Goal: Task Accomplishment & Management: Manage account settings

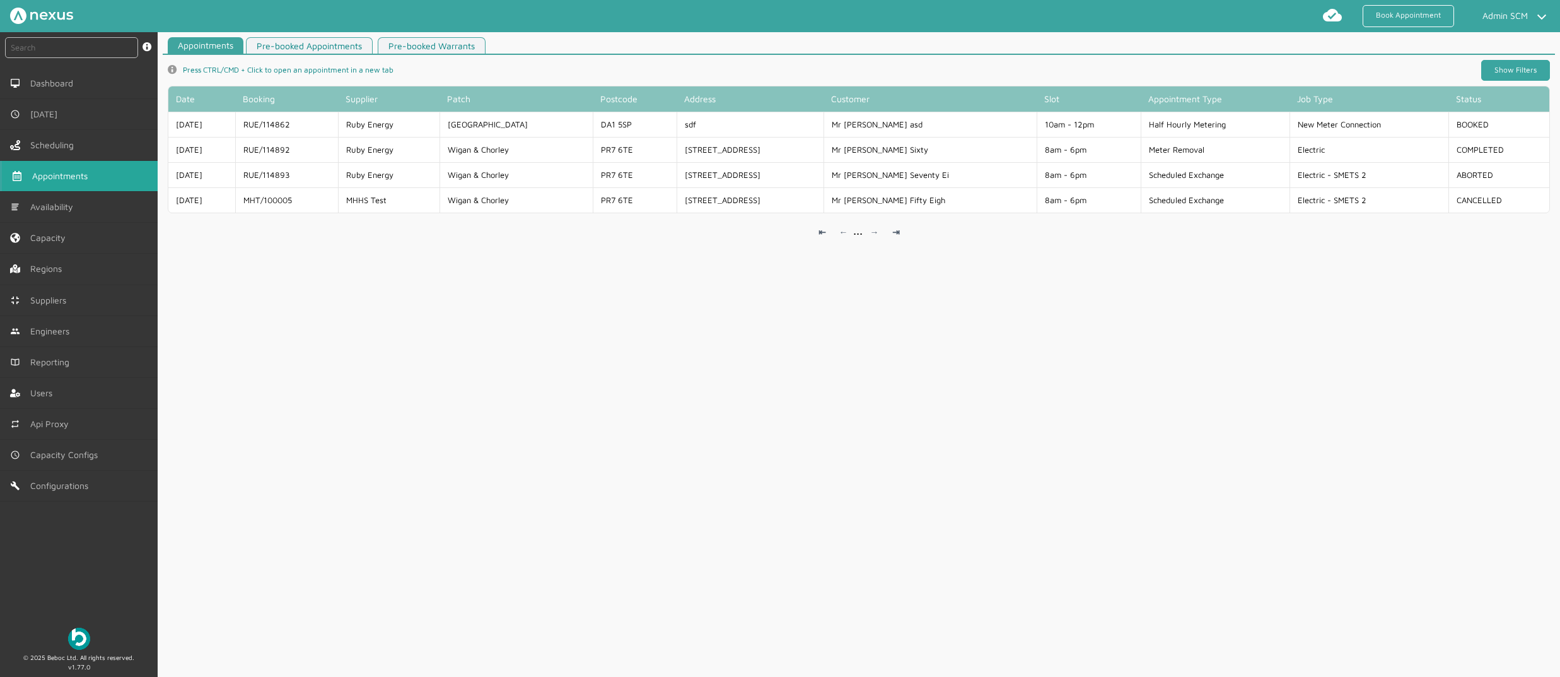
click at [1503, 61] on link "Show Filters" at bounding box center [1516, 70] width 69 height 21
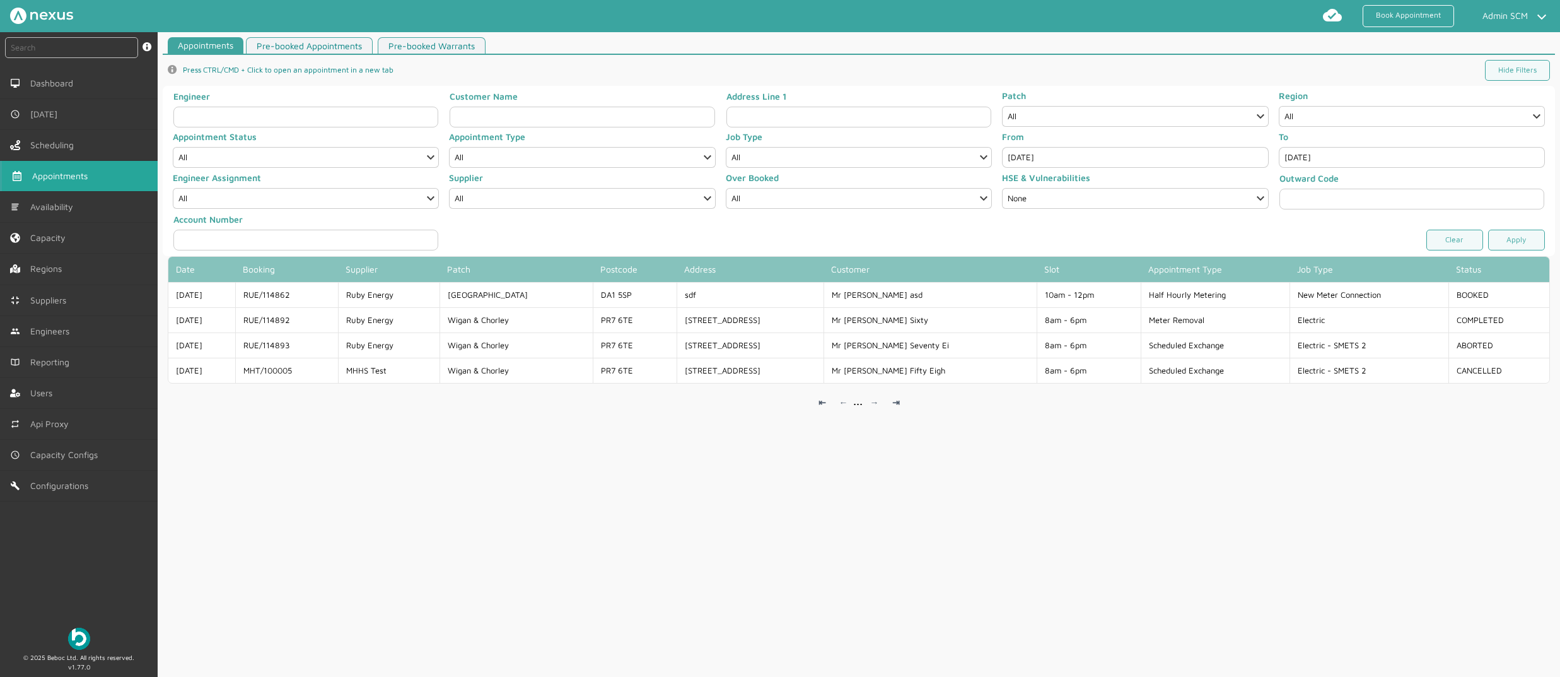
click at [438, 414] on app-pagination-simple "⇤ ← ⇥ → ..." at bounding box center [859, 403] width 1382 height 50
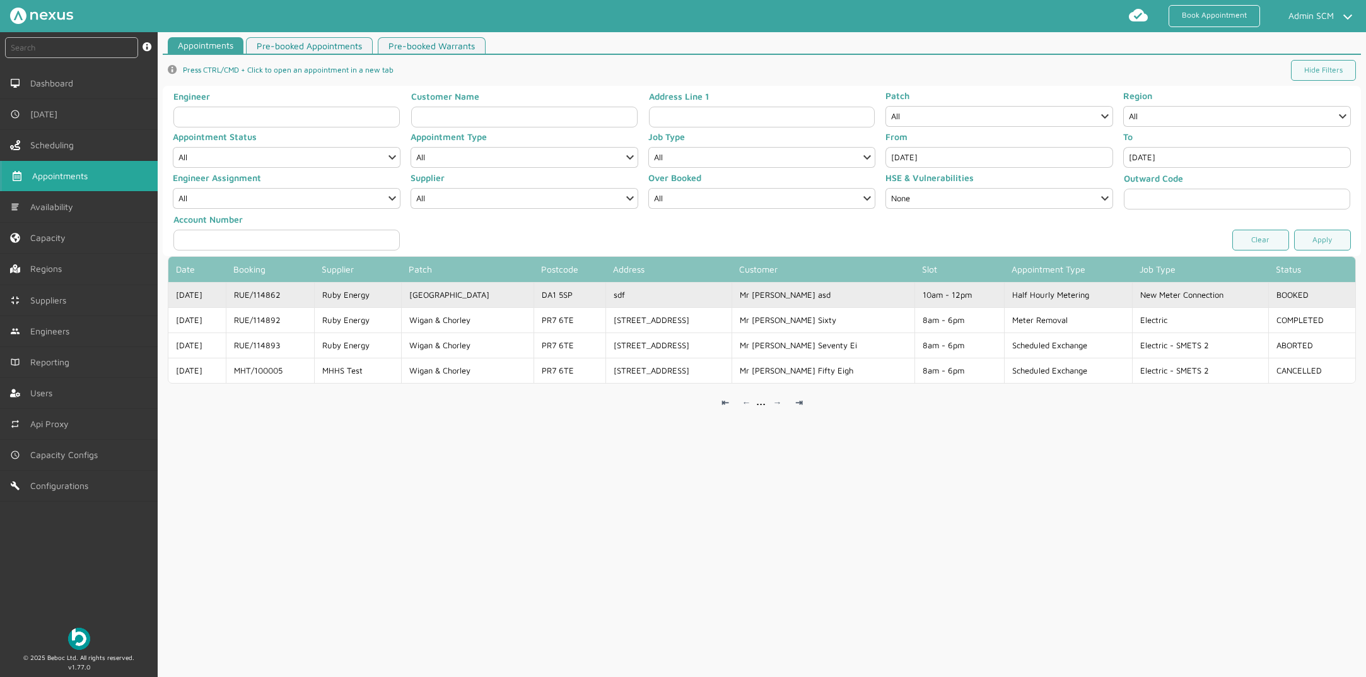
click at [777, 296] on td "Mr [PERSON_NAME] asd" at bounding box center [824, 294] width 184 height 25
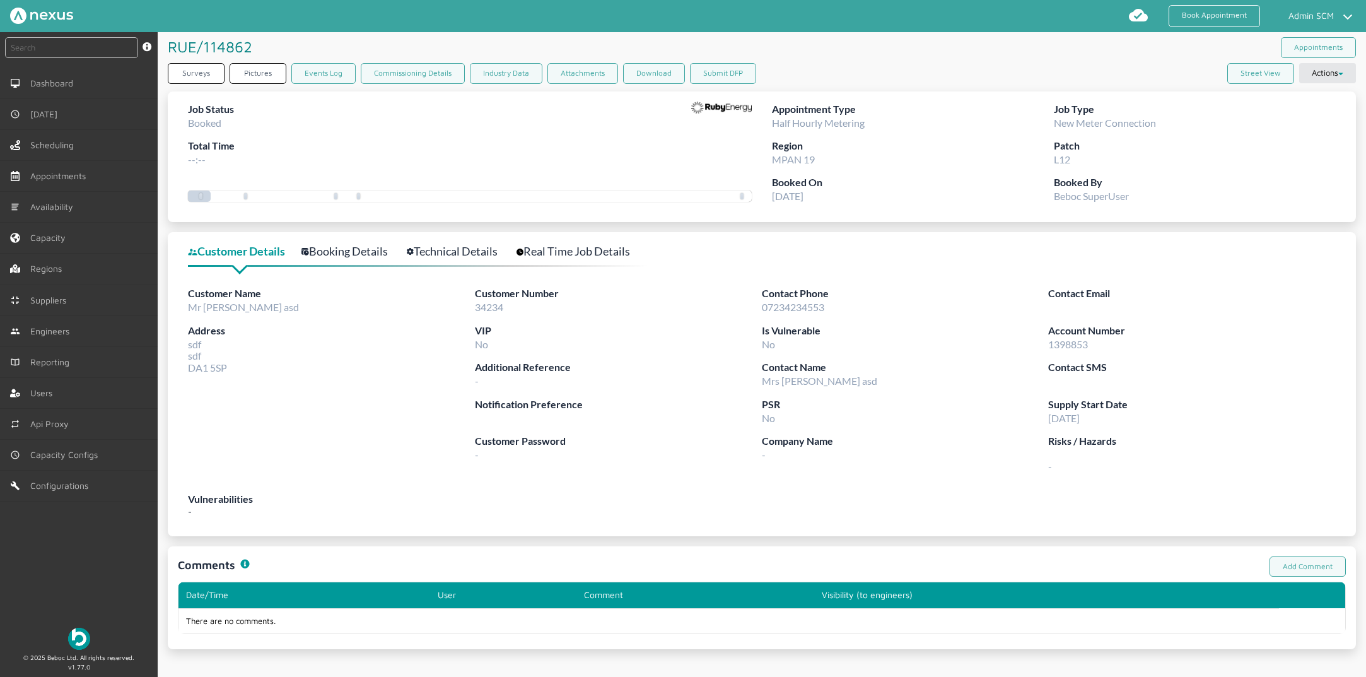
click at [911, 66] on div "Surveys Pictures Events Log Commissioning Details Industry Data Attachments Dow…" at bounding box center [762, 76] width 1188 height 26
click at [1297, 676] on html "Book Appointment Admin SCM My profile Return to Hub Logout instant search Searc…" at bounding box center [683, 338] width 1366 height 677
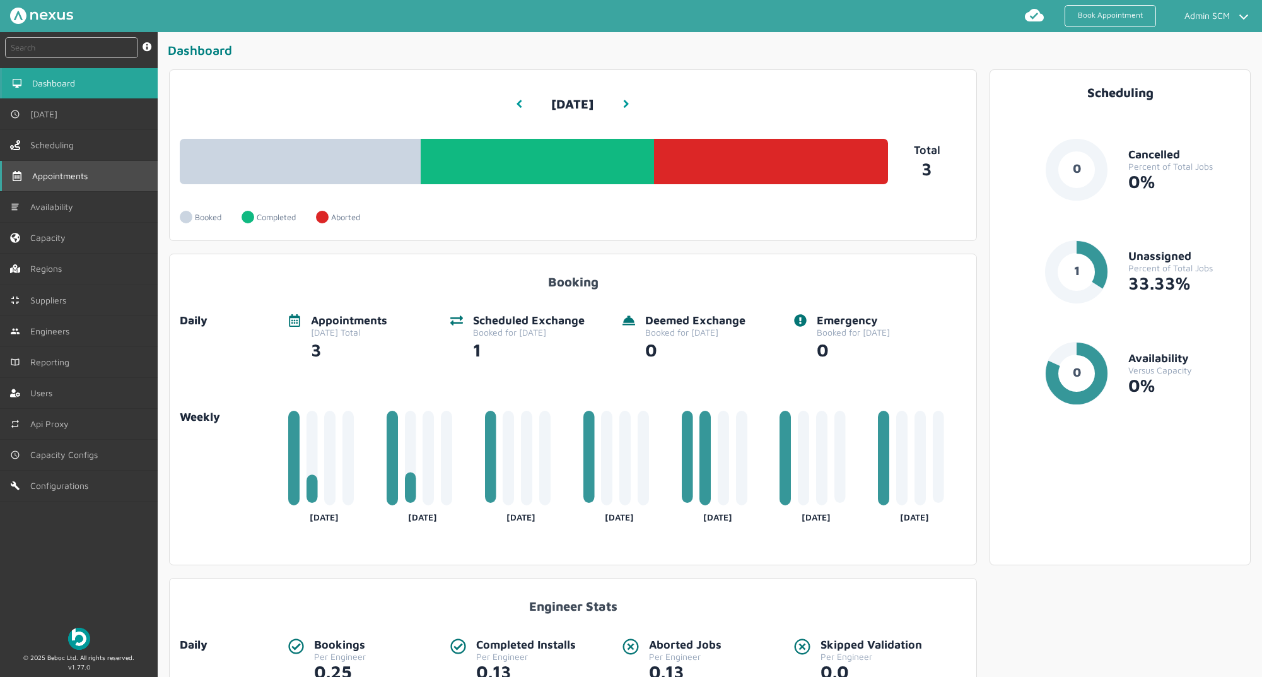
click at [88, 175] on span "Appointments" at bounding box center [62, 176] width 61 height 10
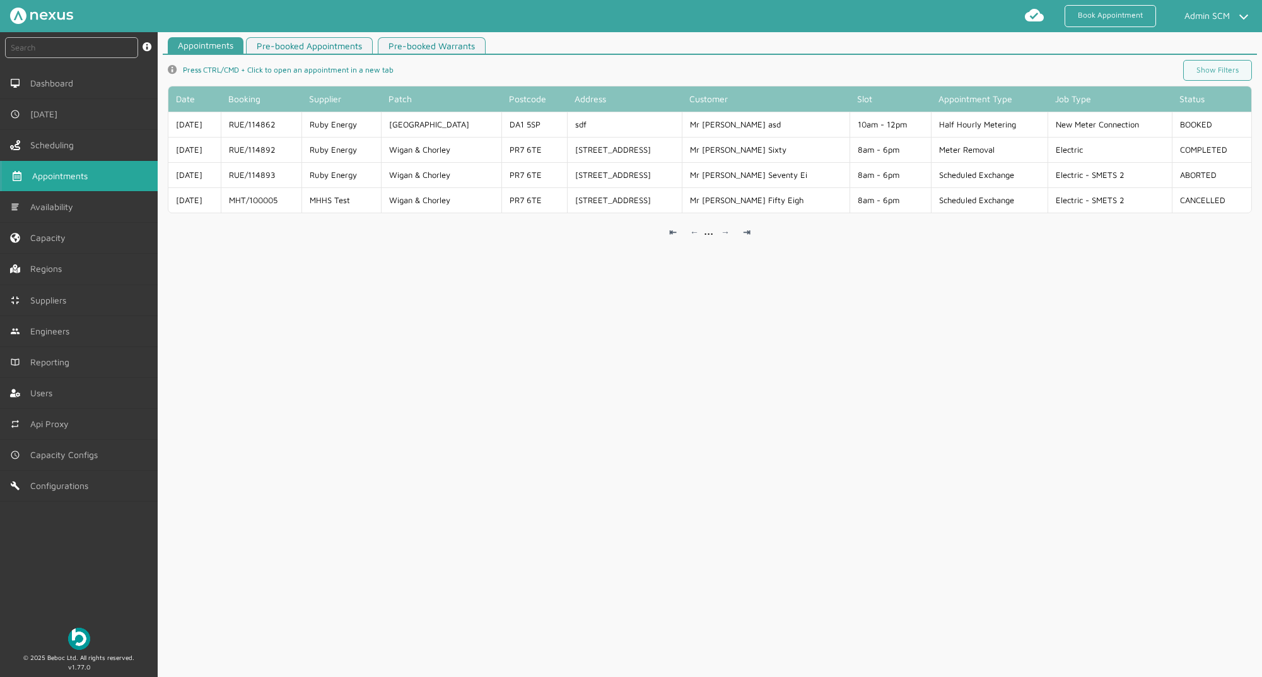
click at [904, 368] on div "Appointments Pre-booked Appointments Pre-booked Warrants info icon Press CTRL/C…" at bounding box center [710, 359] width 1104 height 645
click at [608, 637] on div "Appointments Pre-booked Appointments Pre-booked Warrants info icon Press CTRL/C…" at bounding box center [710, 359] width 1104 height 645
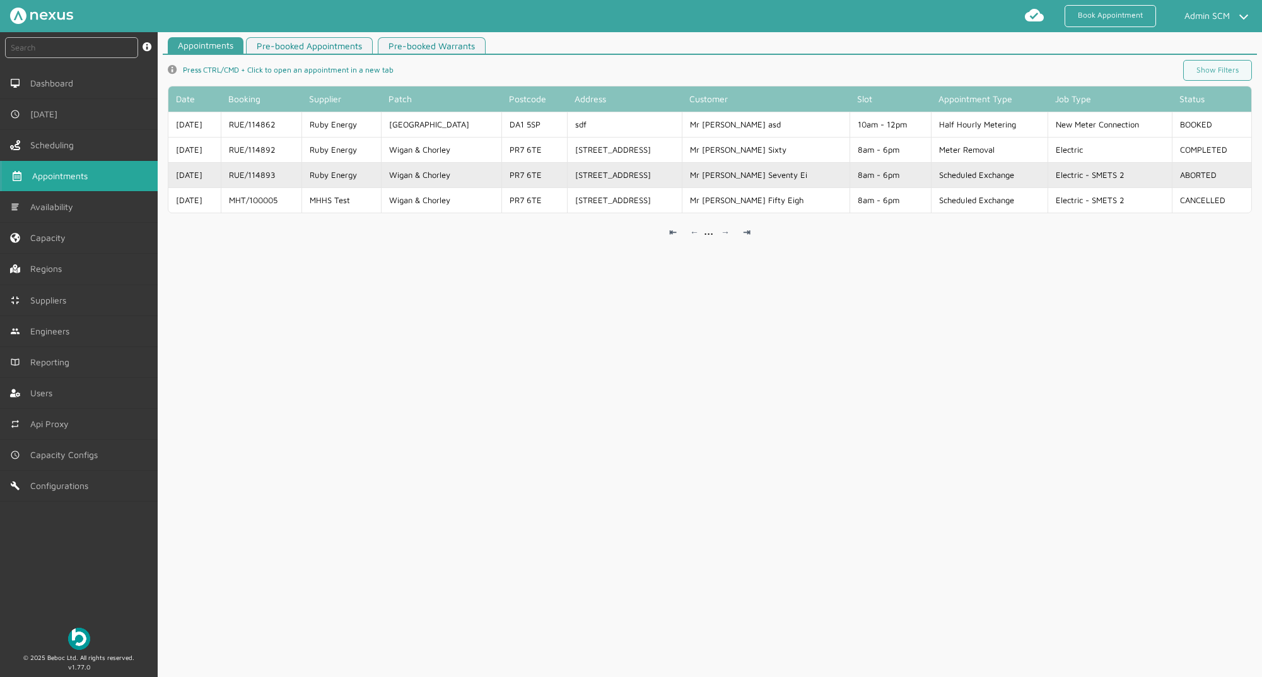
click at [301, 176] on td "RUE/114893" at bounding box center [261, 174] width 81 height 25
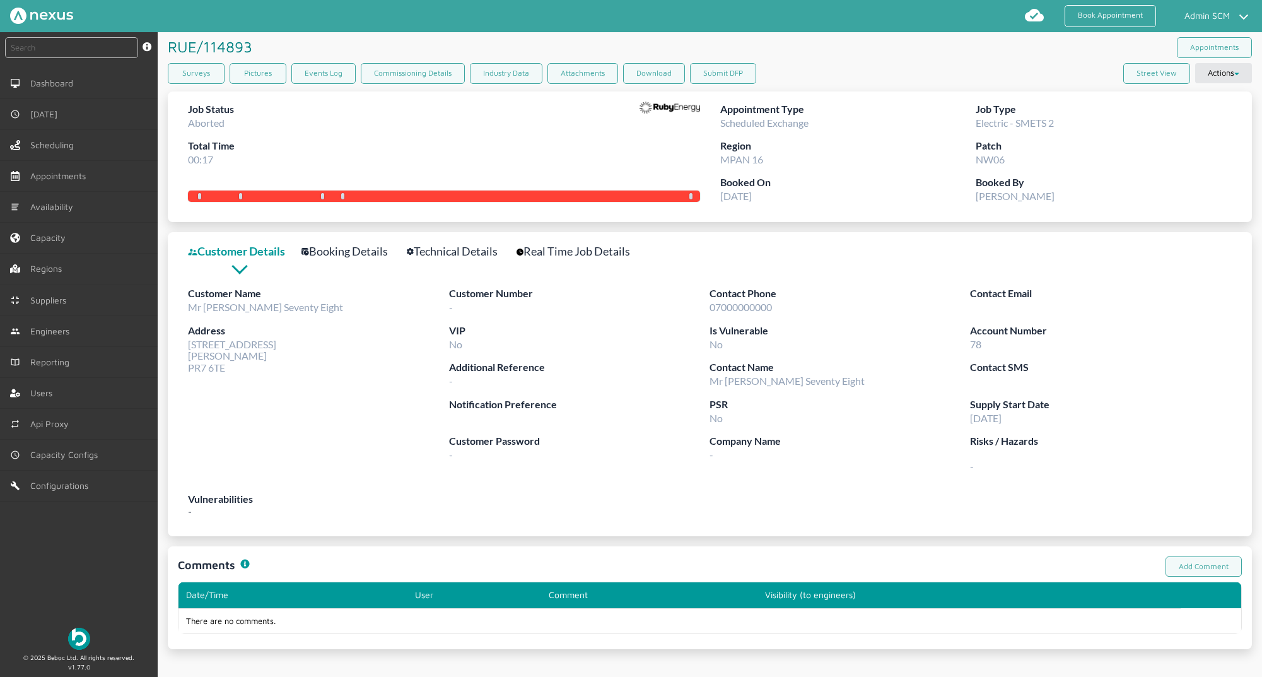
click at [353, 257] on link "Booking Details" at bounding box center [351, 251] width 100 height 18
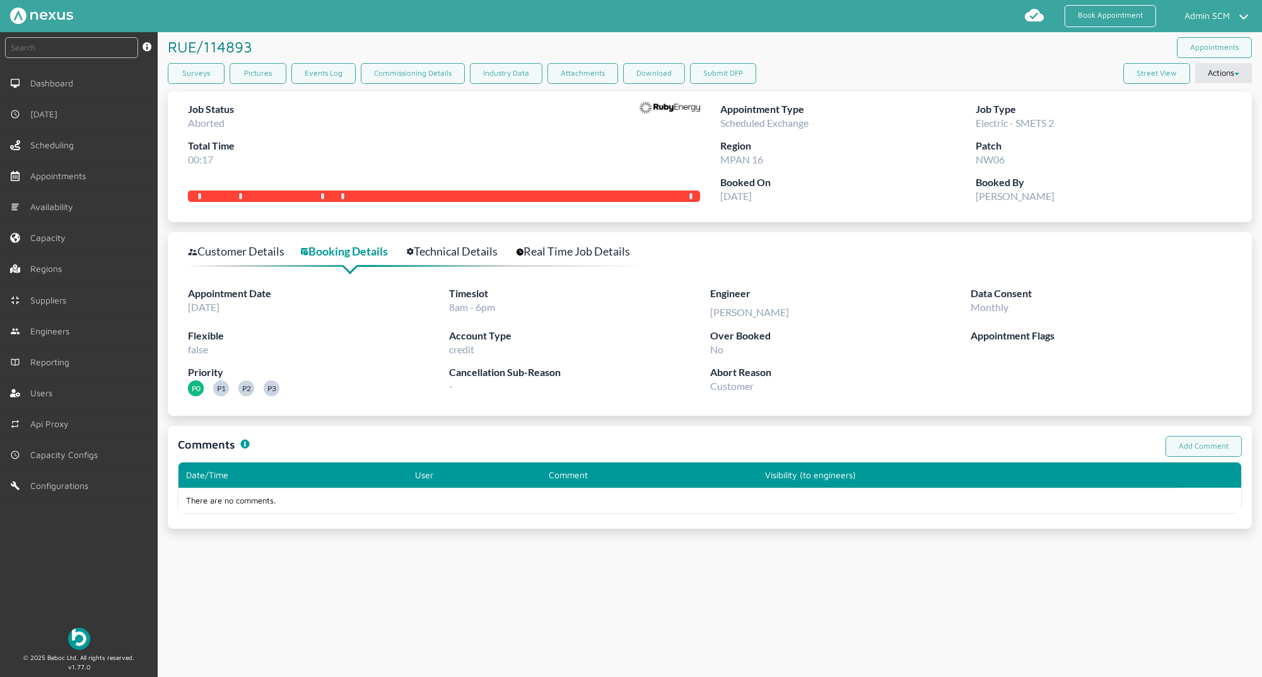
click at [441, 256] on link "Technical Details" at bounding box center [459, 251] width 105 height 18
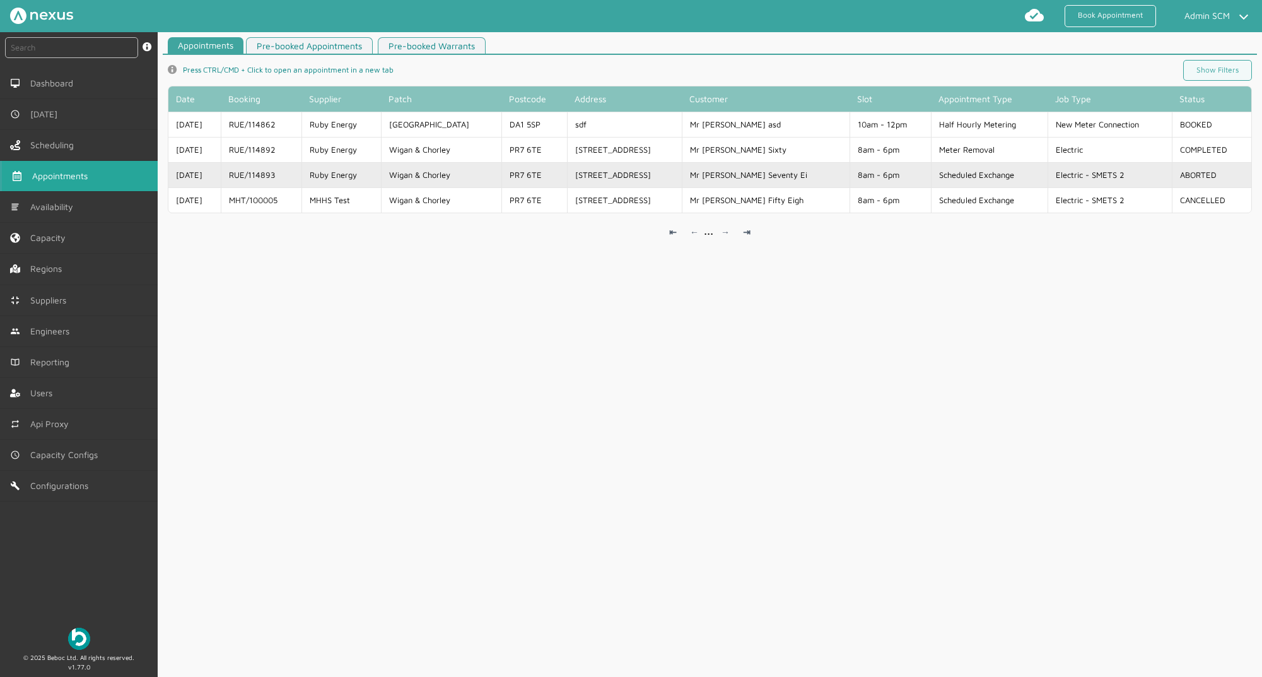
click at [380, 179] on td "Ruby Energy" at bounding box center [340, 174] width 79 height 25
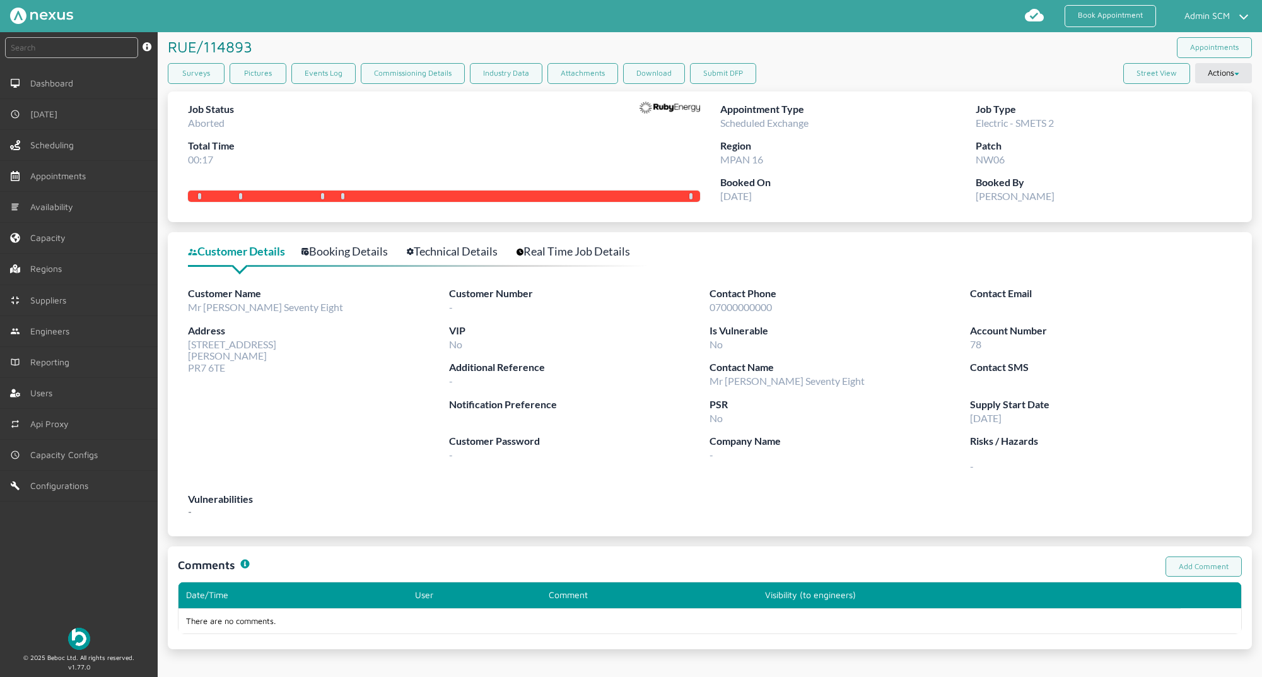
click at [346, 251] on link "Booking Details" at bounding box center [351, 251] width 100 height 18
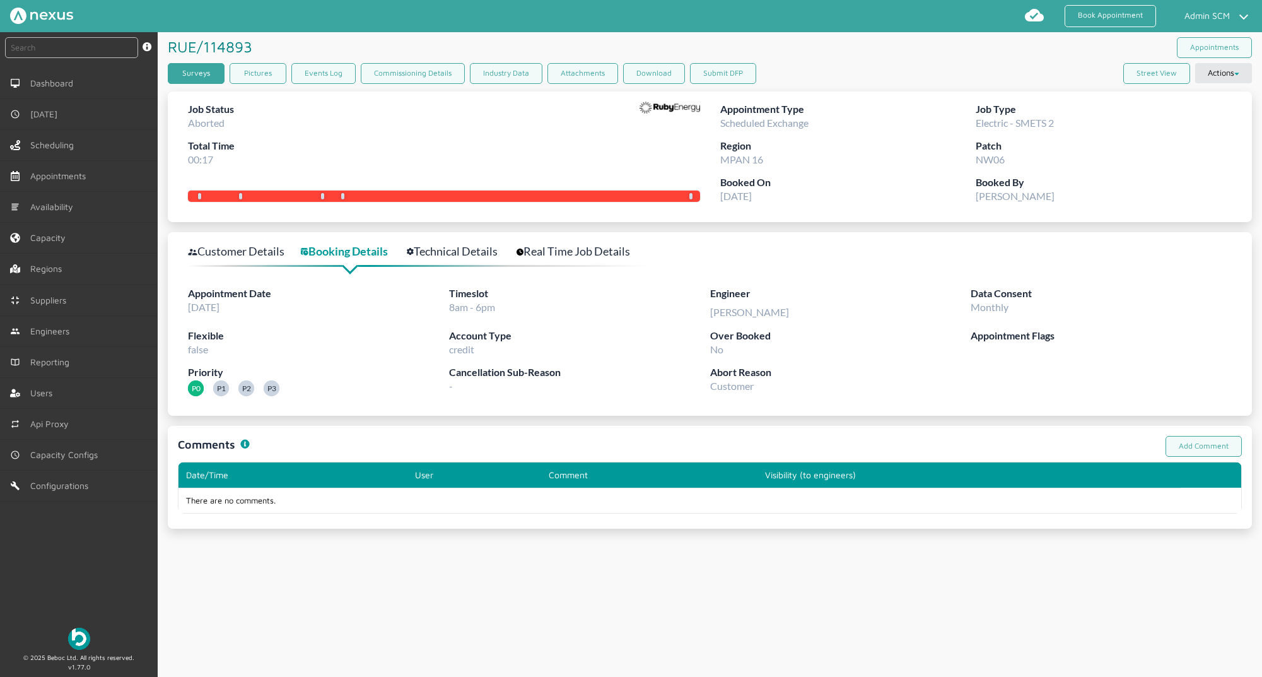
click at [188, 74] on link "Surveys" at bounding box center [196, 73] width 57 height 21
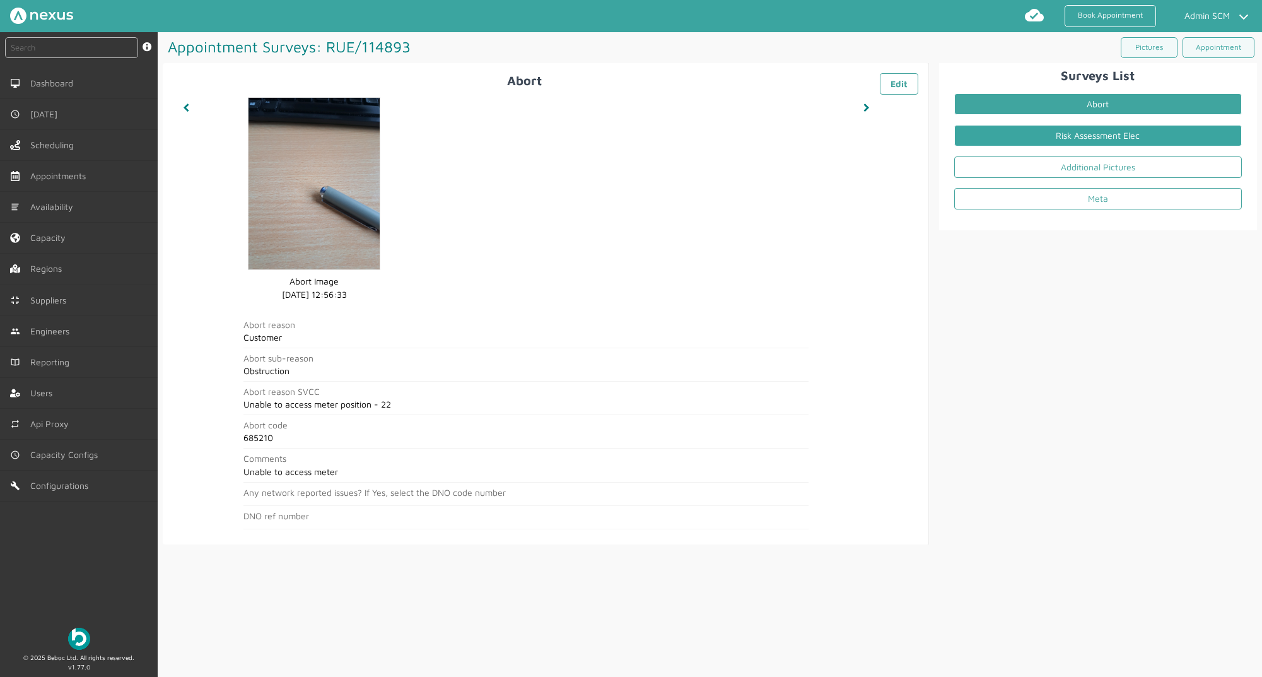
click at [1072, 143] on link "Risk Assessment Elec" at bounding box center [1098, 135] width 288 height 21
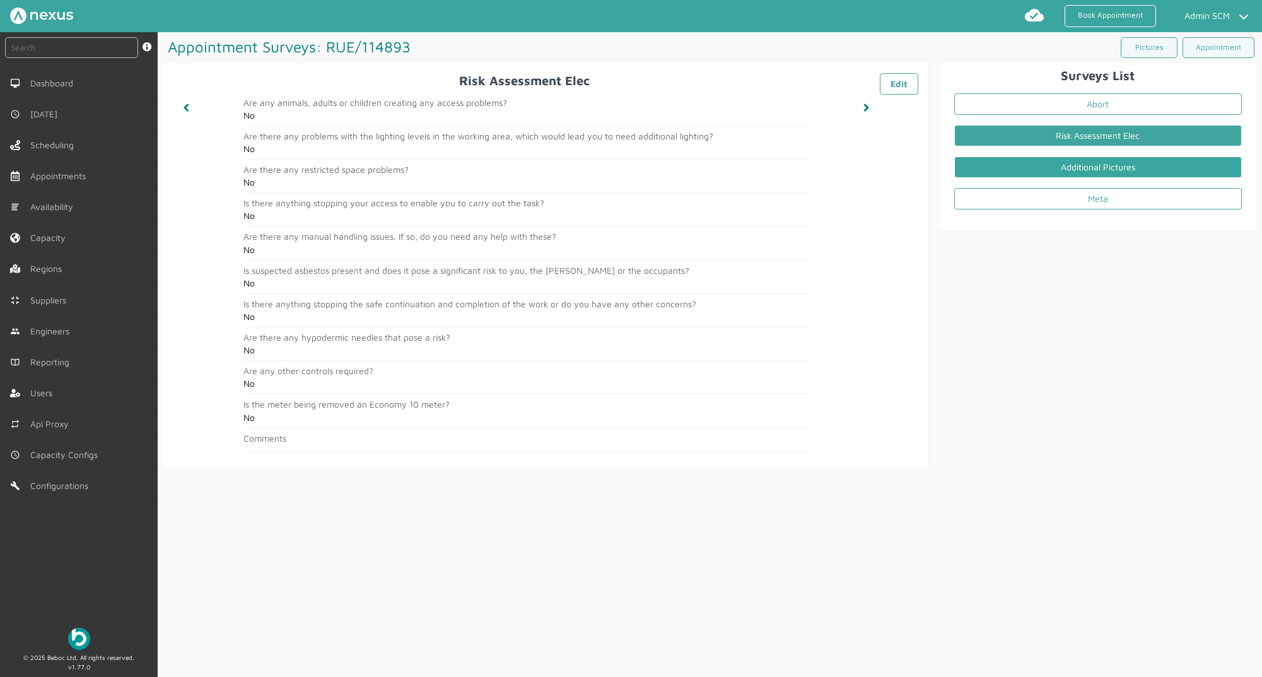
click at [1061, 161] on link "Additional Pictures" at bounding box center [1098, 166] width 288 height 21
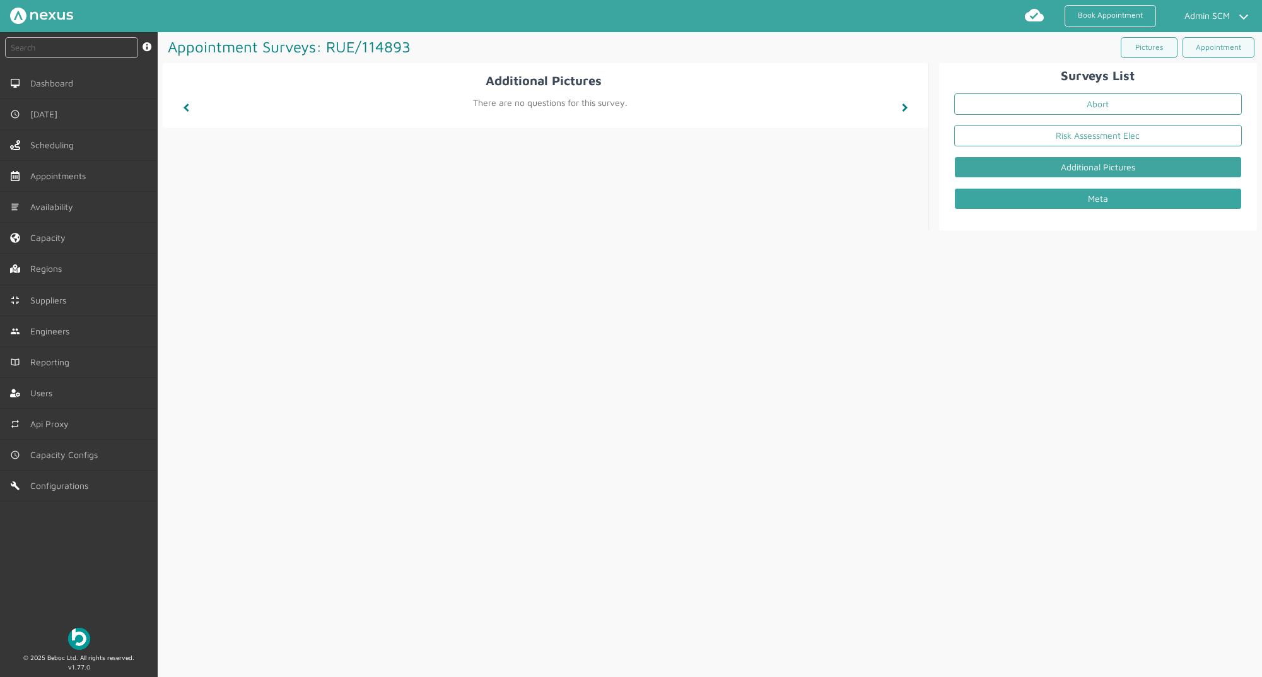
click at [1070, 195] on link "Meta" at bounding box center [1098, 198] width 288 height 21
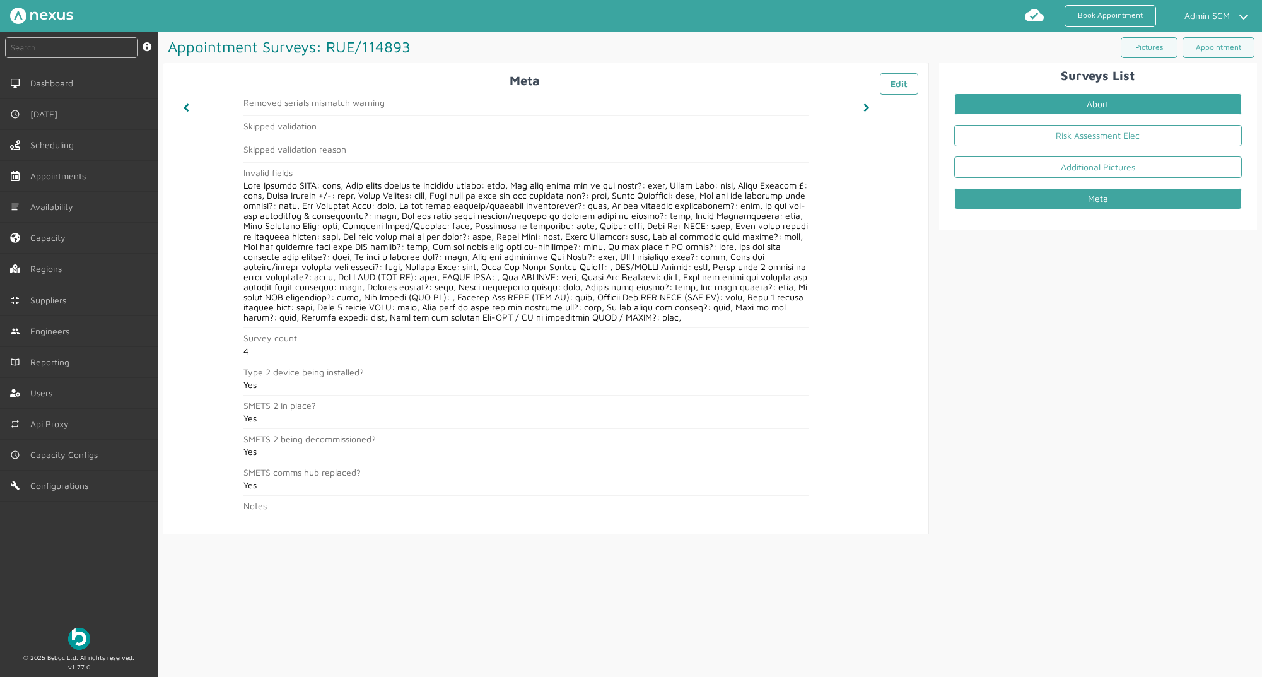
click at [1022, 93] on link "Abort" at bounding box center [1098, 103] width 288 height 21
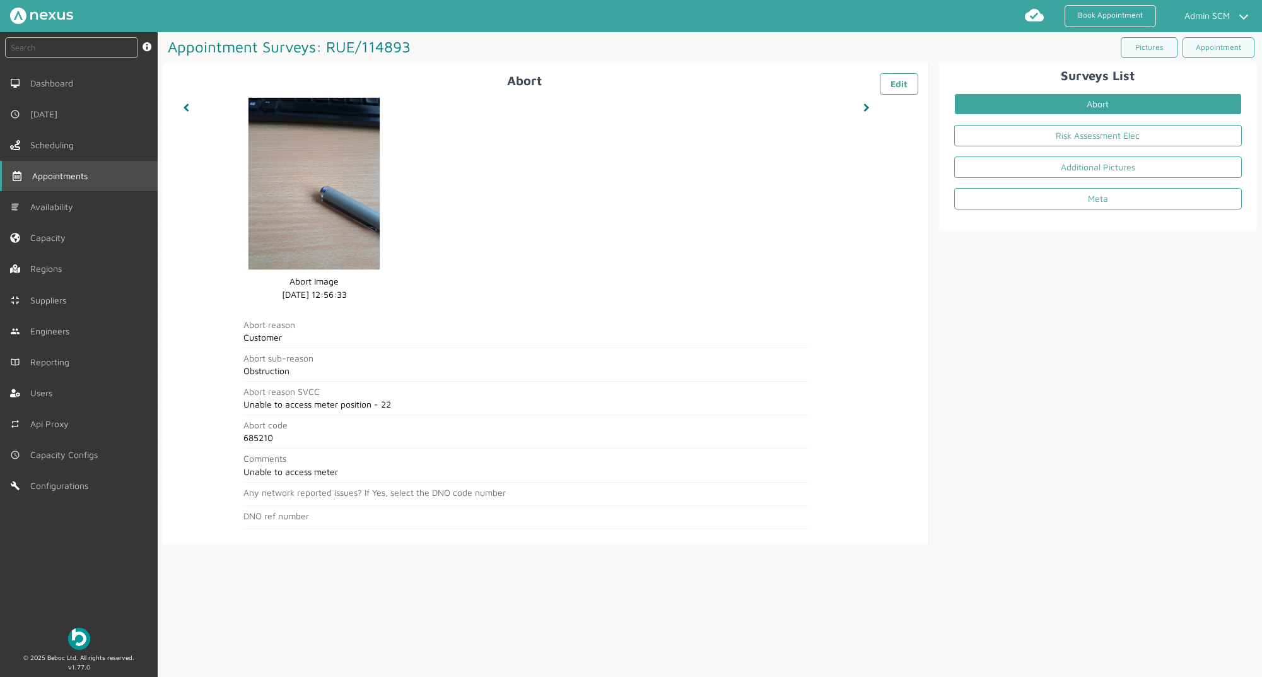
click at [52, 184] on link "Appointments" at bounding box center [79, 176] width 158 height 30
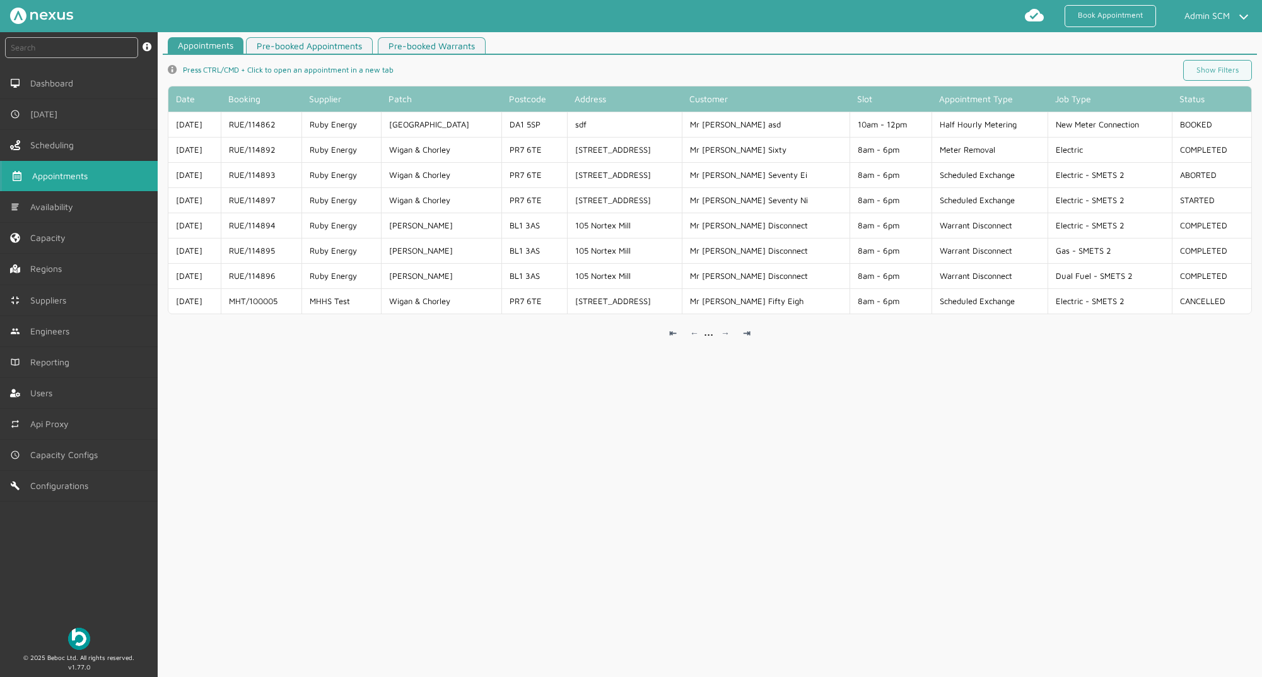
click at [1219, 452] on div "Appointments Pre-booked Appointments Pre-booked Warrants info icon Press CTRL/C…" at bounding box center [710, 359] width 1104 height 645
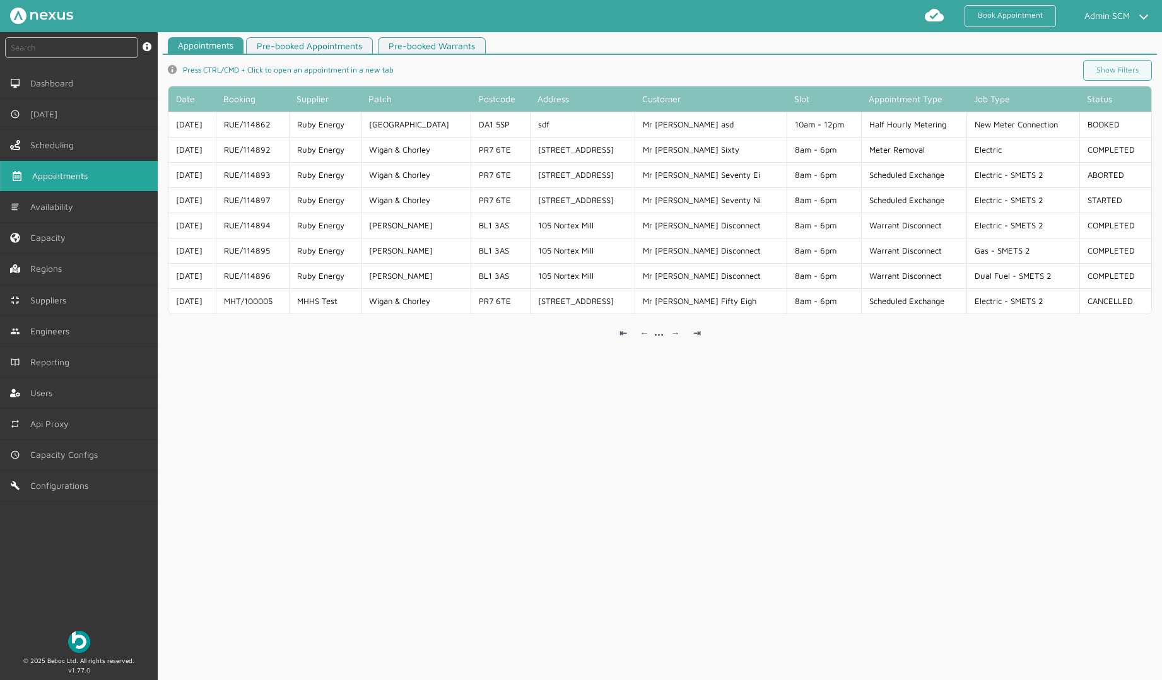
click at [808, 577] on div "Appointments Pre-booked Appointments Pre-booked Warrants info icon Press CTRL/C…" at bounding box center [660, 361] width 1004 height 648
click at [650, 547] on div "Appointments Pre-booked Appointments Pre-booked Warrants info icon Press CTRL/C…" at bounding box center [660, 361] width 1004 height 648
